Goal: Obtain resource: Download file/media

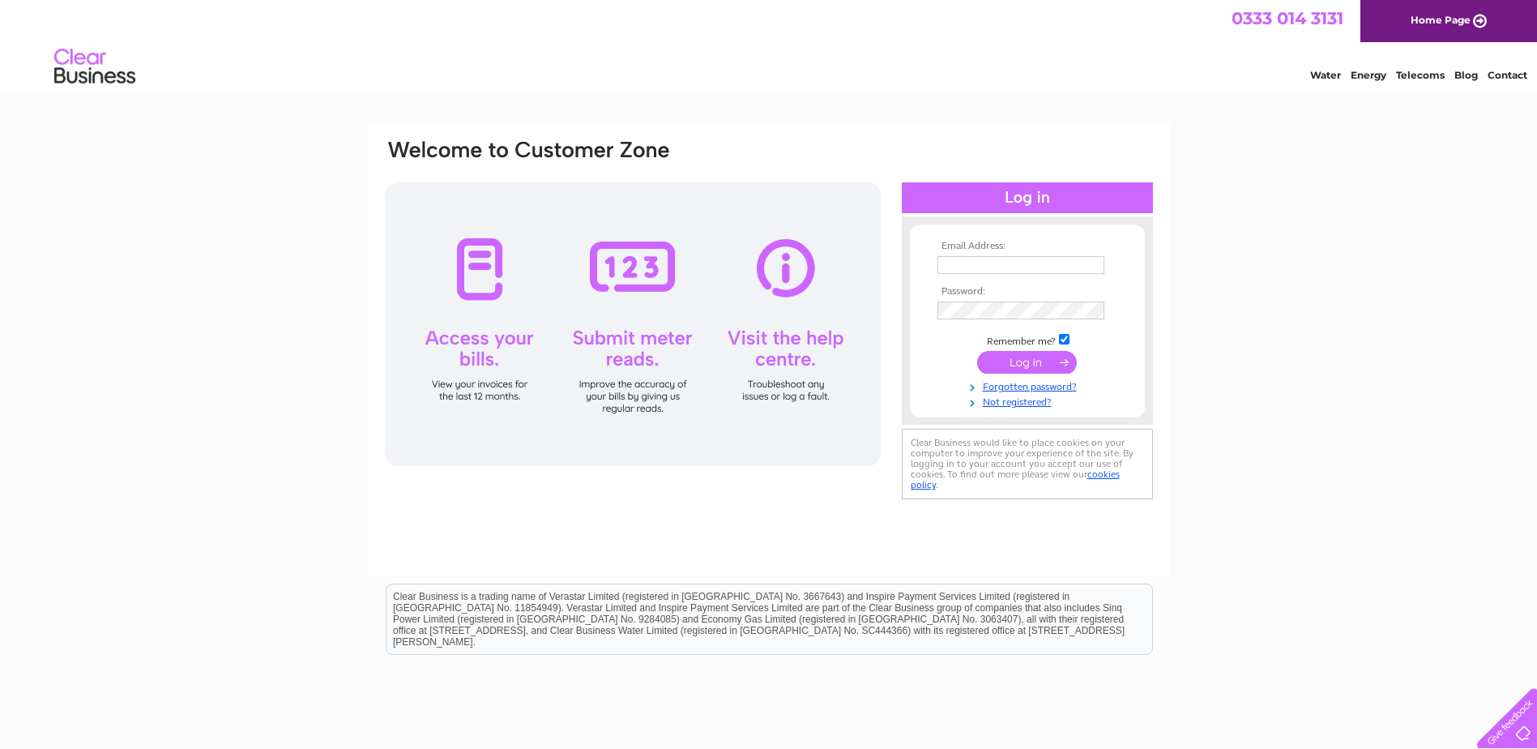
type input "linda@williamsongroup.co.uk"
click at [1022, 358] on input "submit" at bounding box center [1027, 362] width 100 height 23
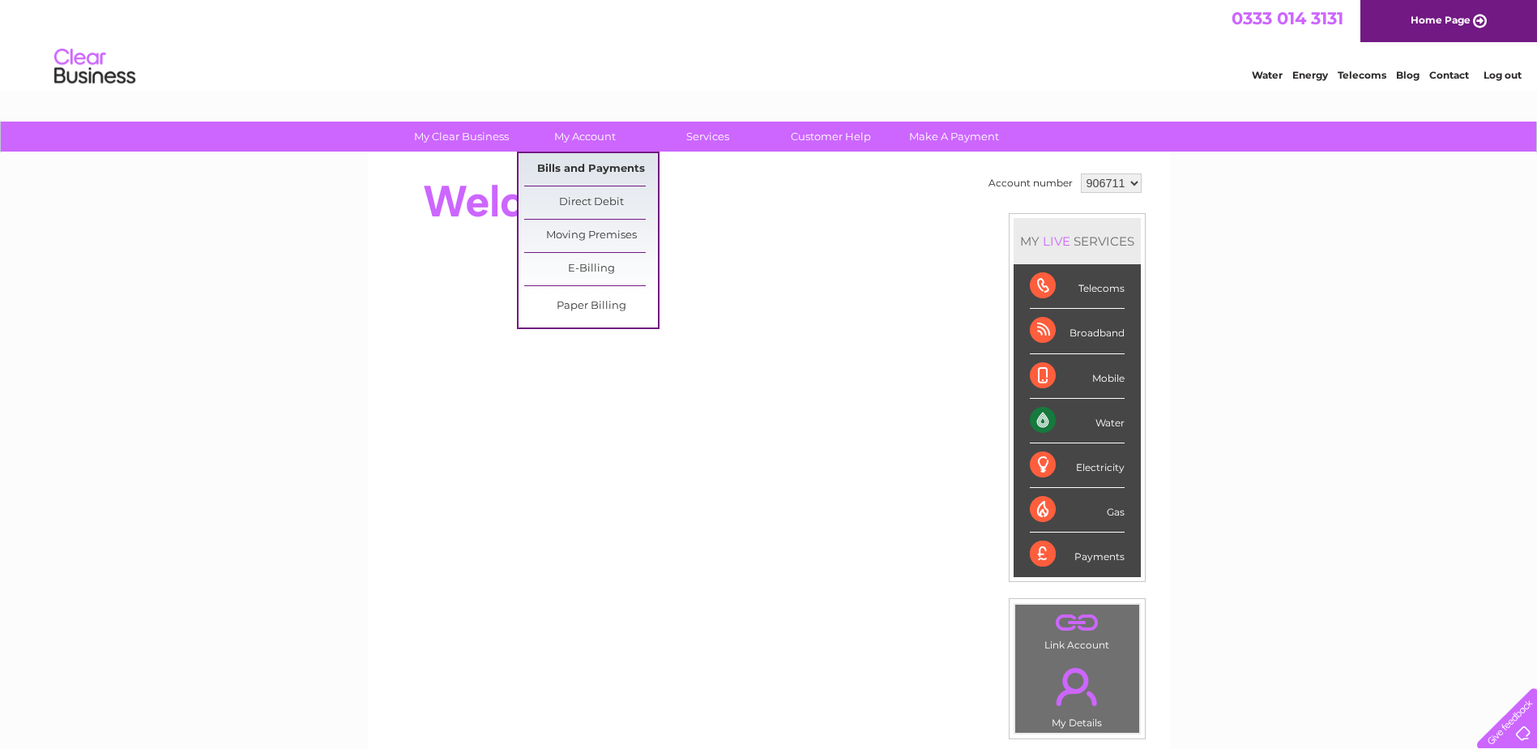
click at [599, 161] on link "Bills and Payments" at bounding box center [591, 169] width 134 height 32
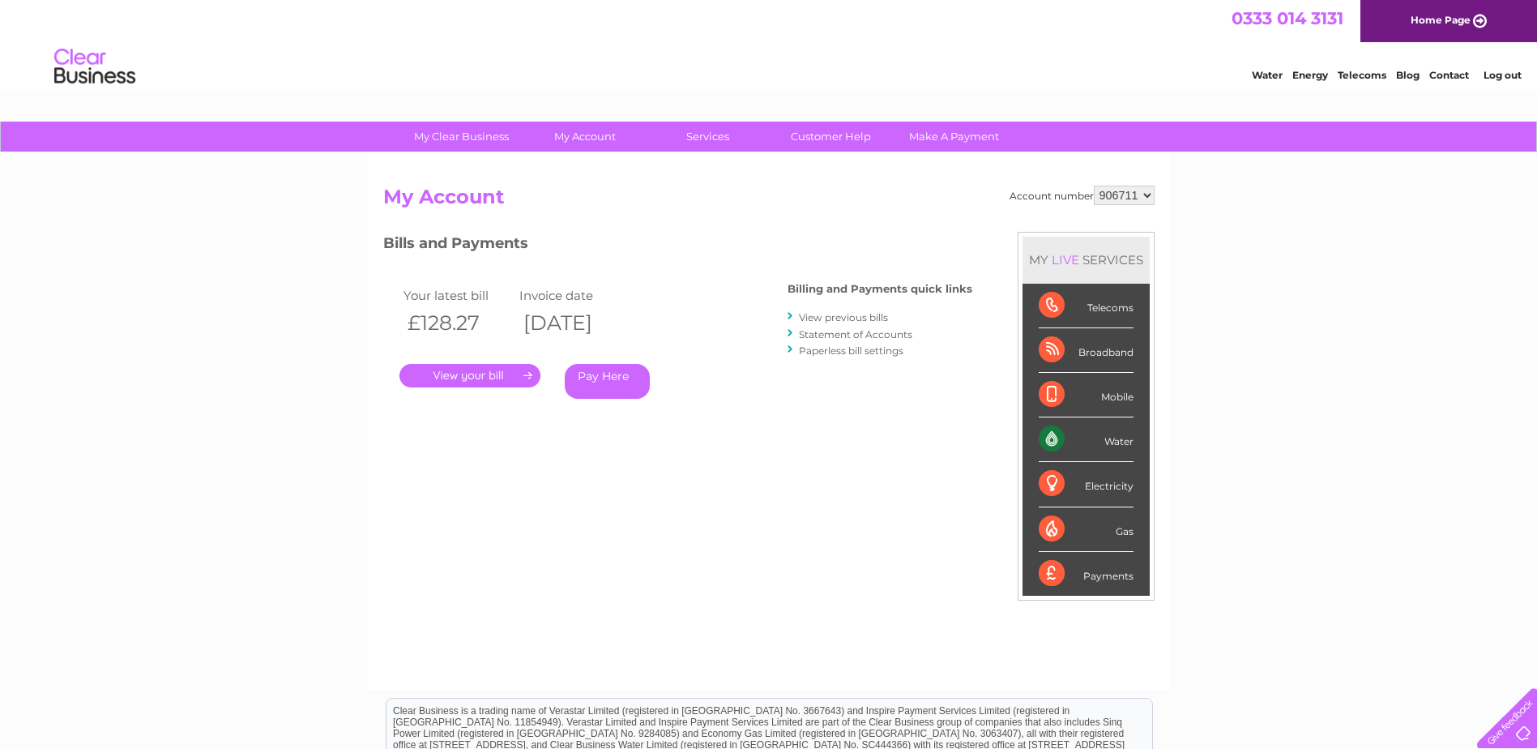
click at [482, 368] on link "." at bounding box center [470, 376] width 141 height 24
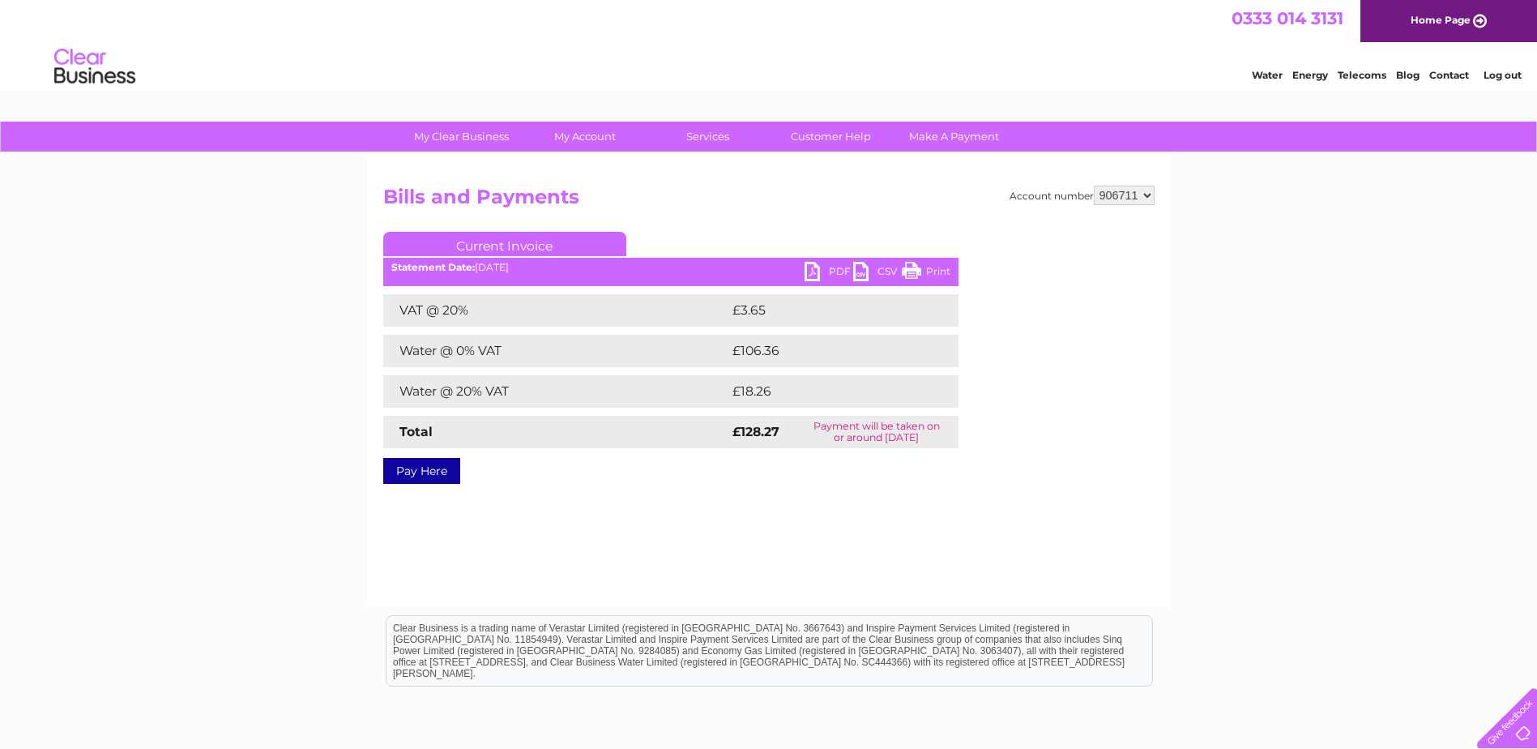
click at [815, 268] on link "PDF" at bounding box center [829, 274] width 49 height 24
click at [1515, 78] on link "Log out" at bounding box center [1503, 75] width 38 height 12
